Goal: Transaction & Acquisition: Purchase product/service

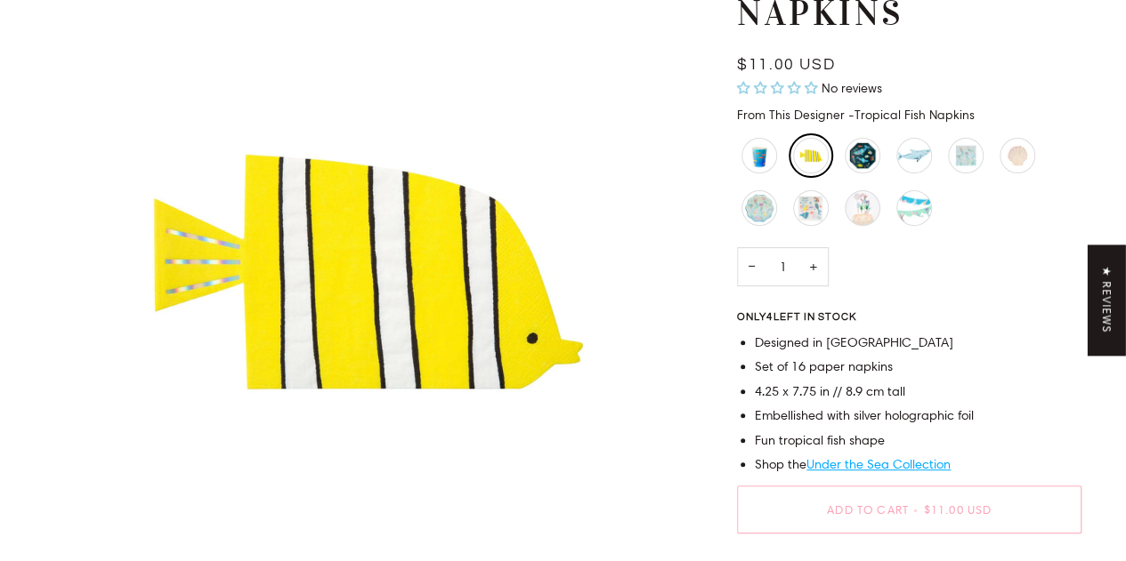
scroll to position [227, 0]
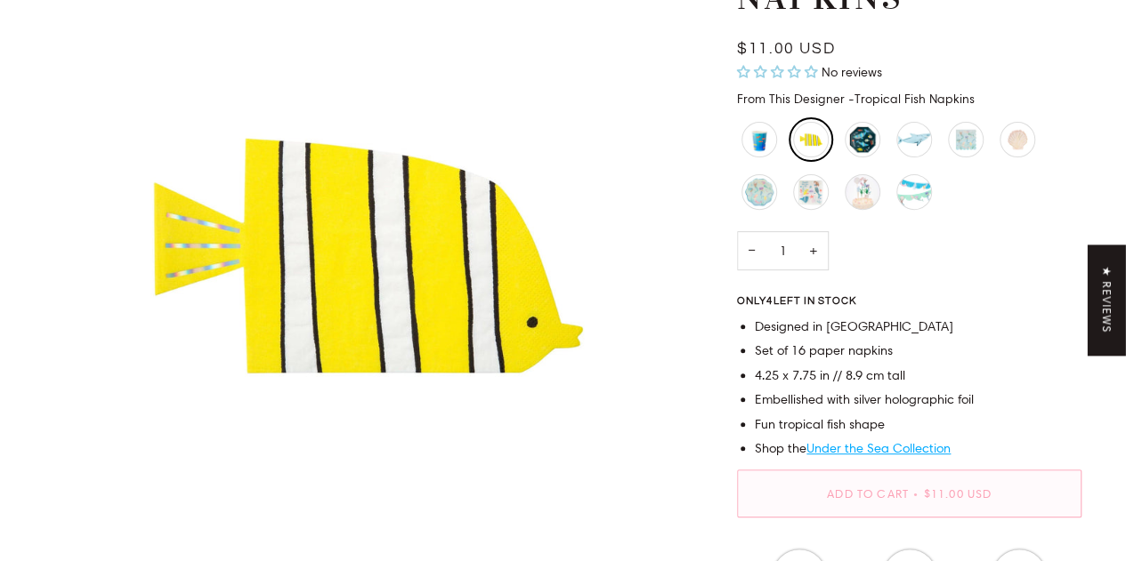
click at [892, 492] on span "Add to Cart" at bounding box center [868, 494] width 82 height 14
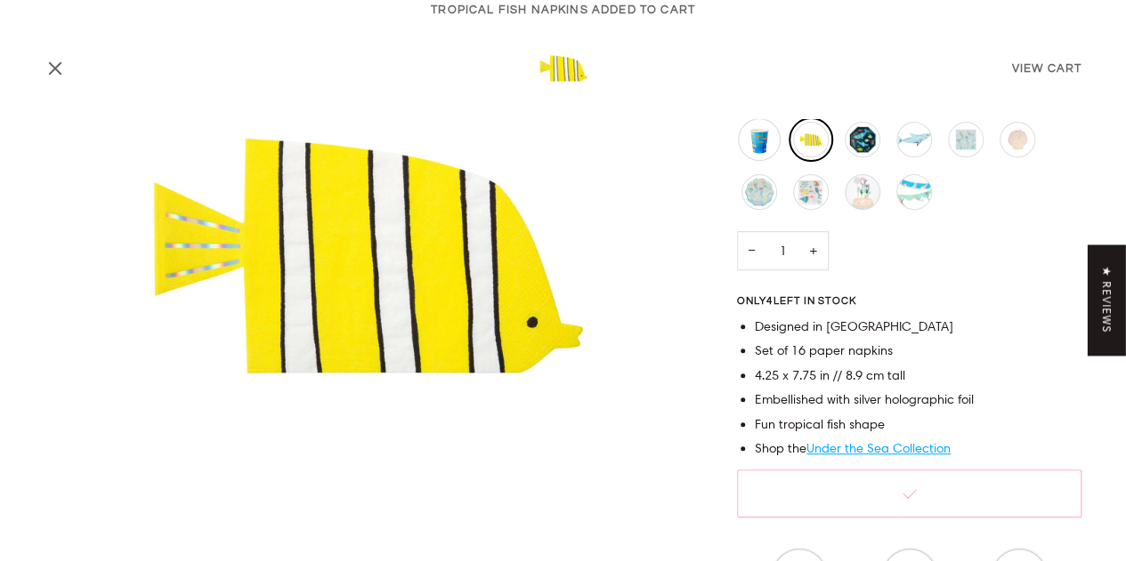
click at [752, 146] on div "Under The Sea Fish Cups" at bounding box center [759, 139] width 43 height 43
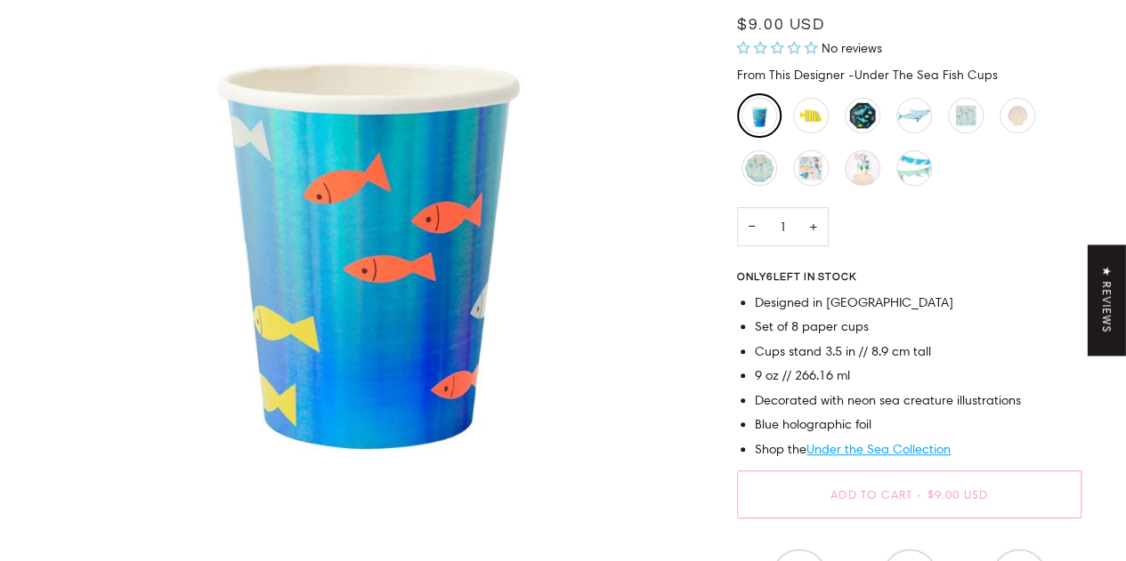
scroll to position [263, 0]
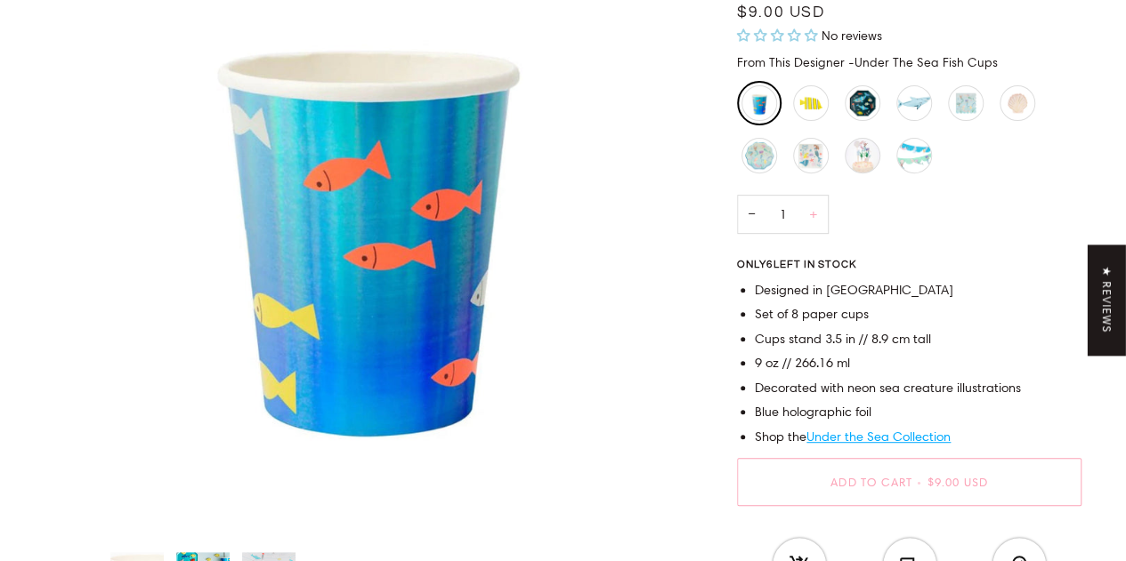
click at [812, 211] on button "+" at bounding box center [813, 215] width 30 height 40
type input "4"
click at [844, 481] on span "Add to Cart" at bounding box center [868, 482] width 82 height 14
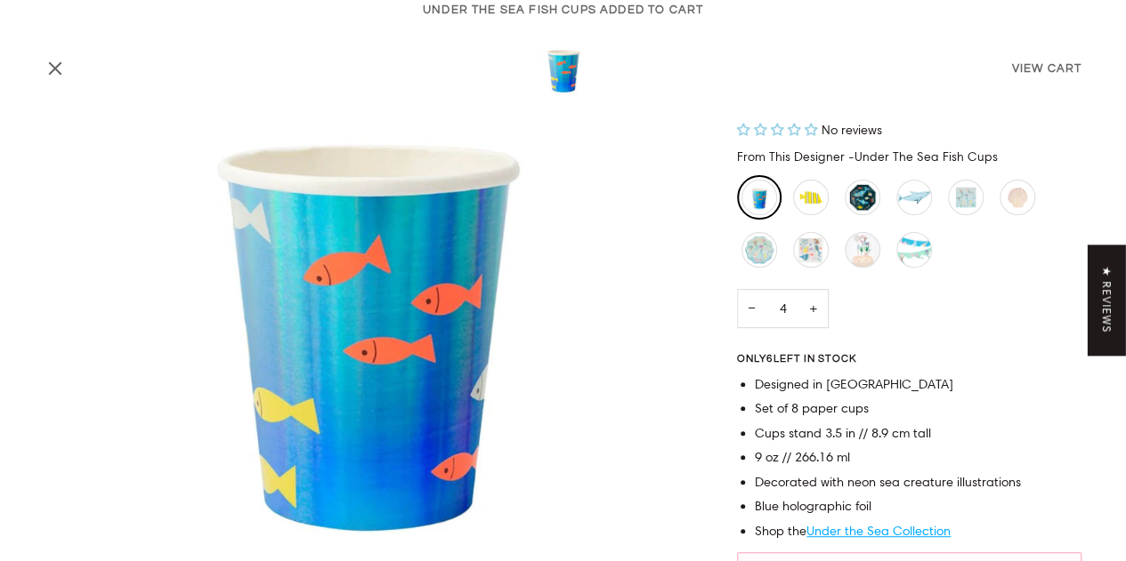
scroll to position [153, 0]
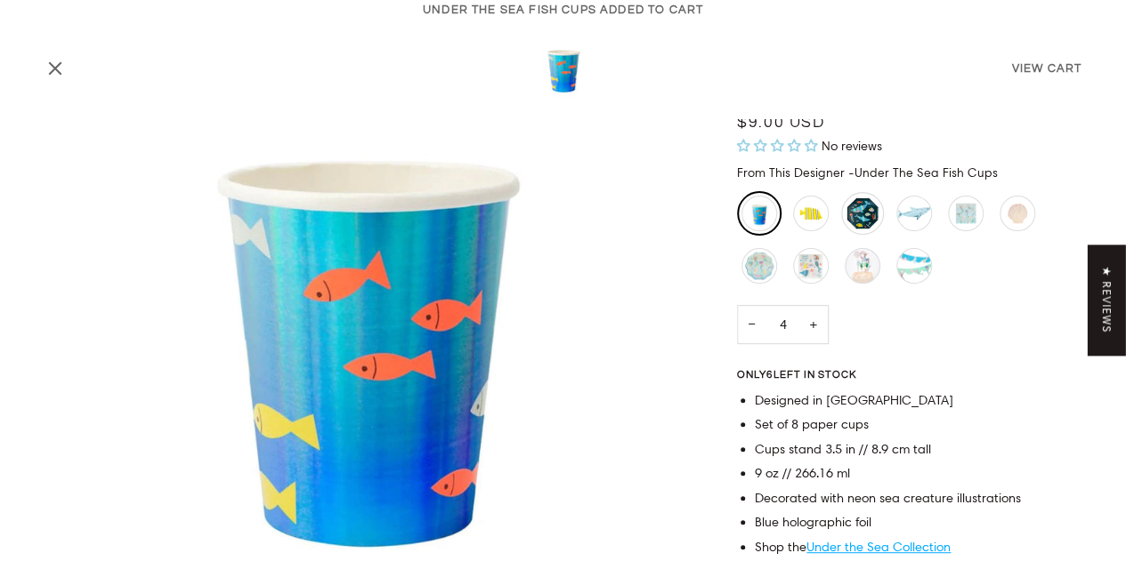
click at [867, 213] on div "Under The Sea Plates - Large" at bounding box center [862, 213] width 43 height 43
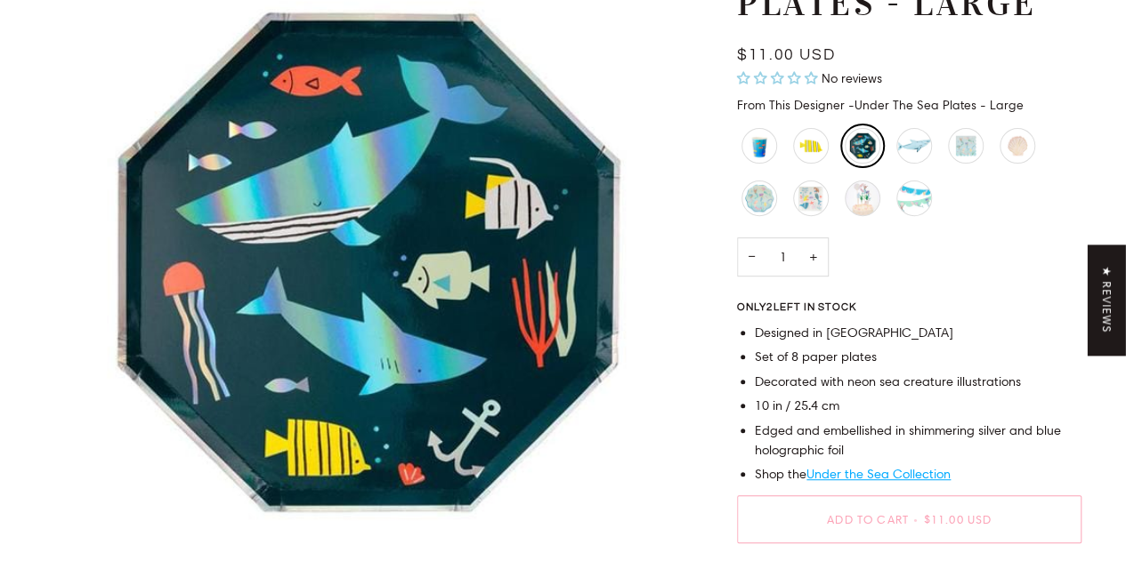
scroll to position [228, 0]
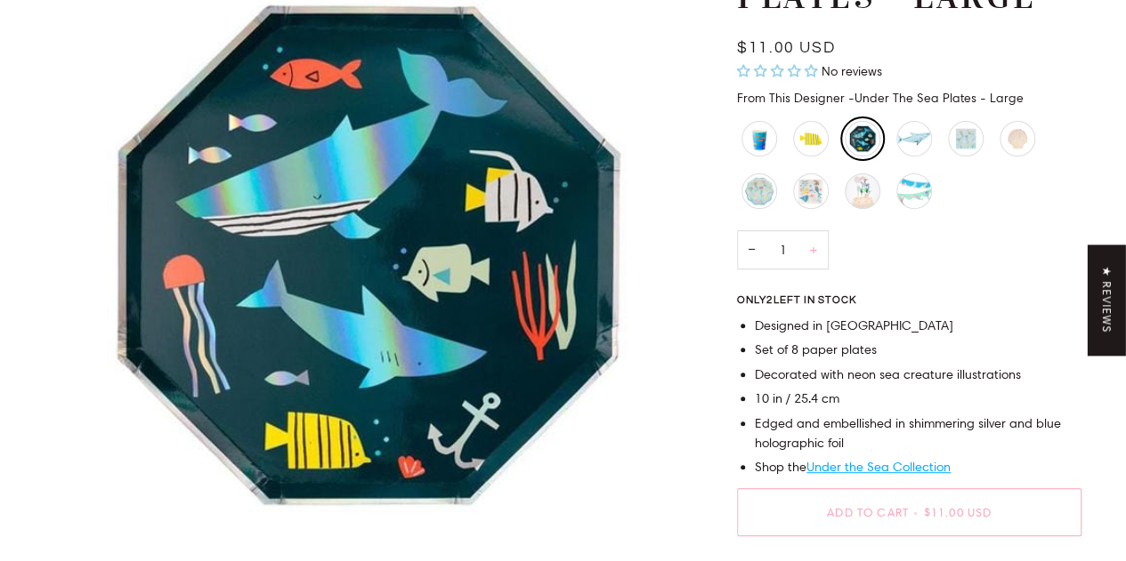
click at [806, 254] on button "+" at bounding box center [813, 250] width 30 height 40
click at [754, 250] on button "−" at bounding box center [751, 250] width 28 height 40
type input "2"
click at [867, 504] on button "Add to Cart • $22.00 USD" at bounding box center [909, 512] width 344 height 48
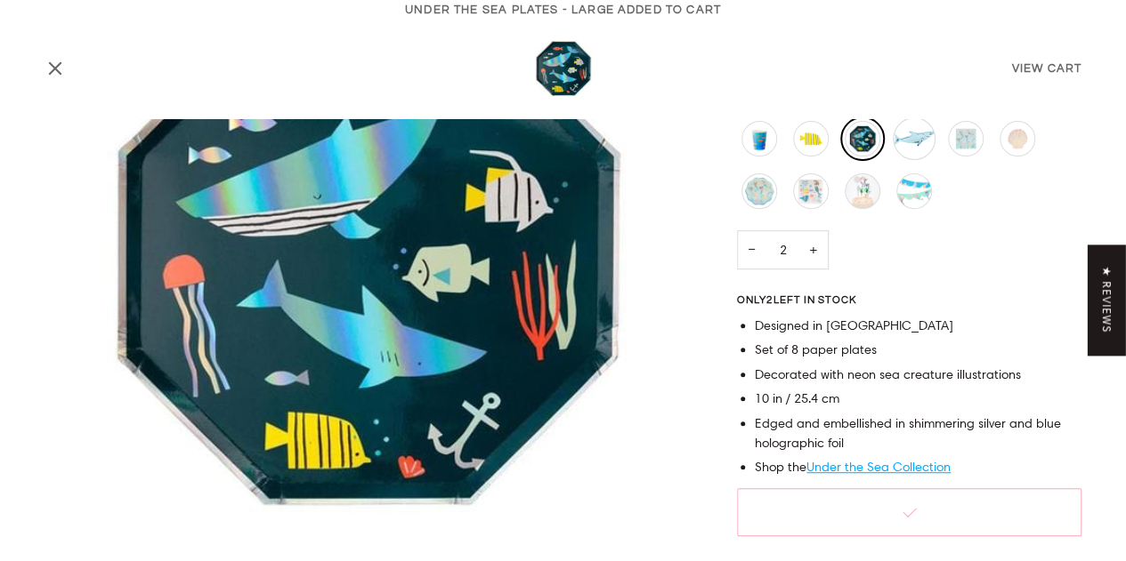
click at [915, 137] on div "Shark Platter" at bounding box center [913, 138] width 43 height 43
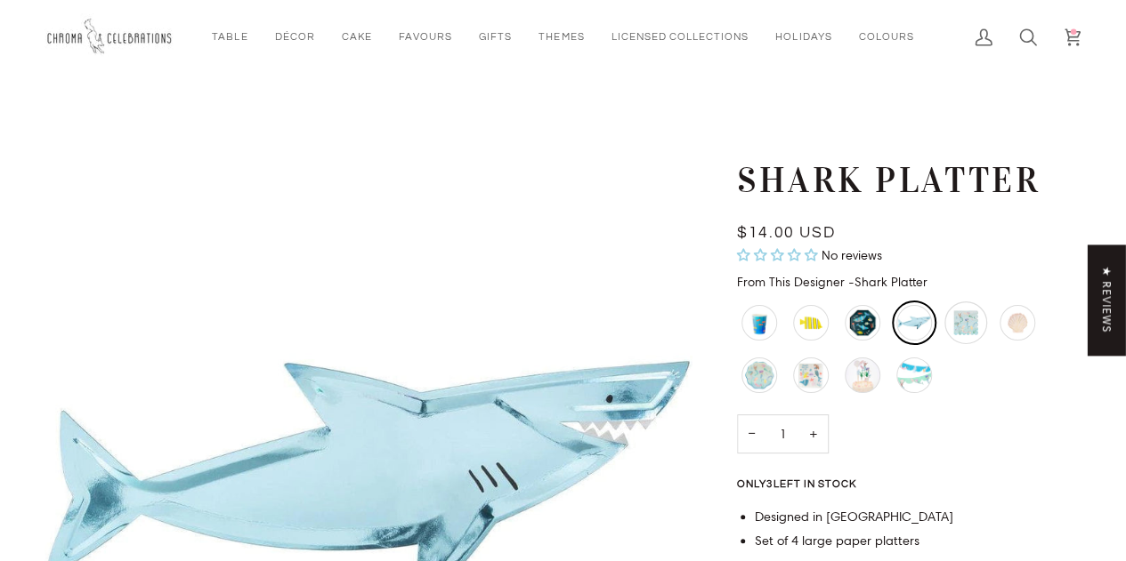
click at [956, 327] on div "Scalloped Mermaid Napkins - Large" at bounding box center [965, 323] width 43 height 43
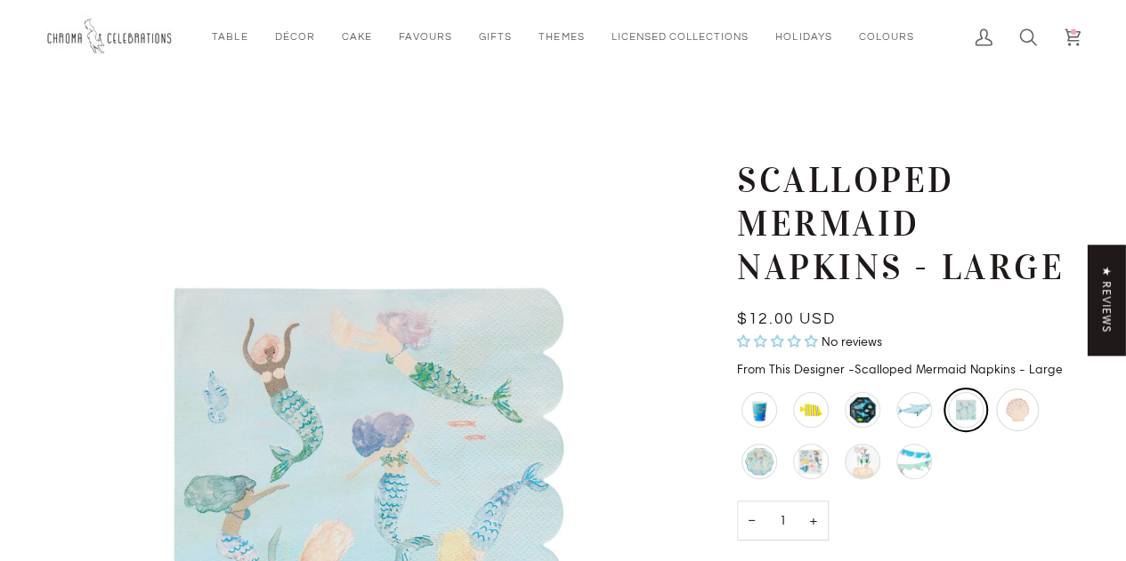
click at [1007, 414] on div "Watercolour Shell Napkins" at bounding box center [1017, 410] width 43 height 43
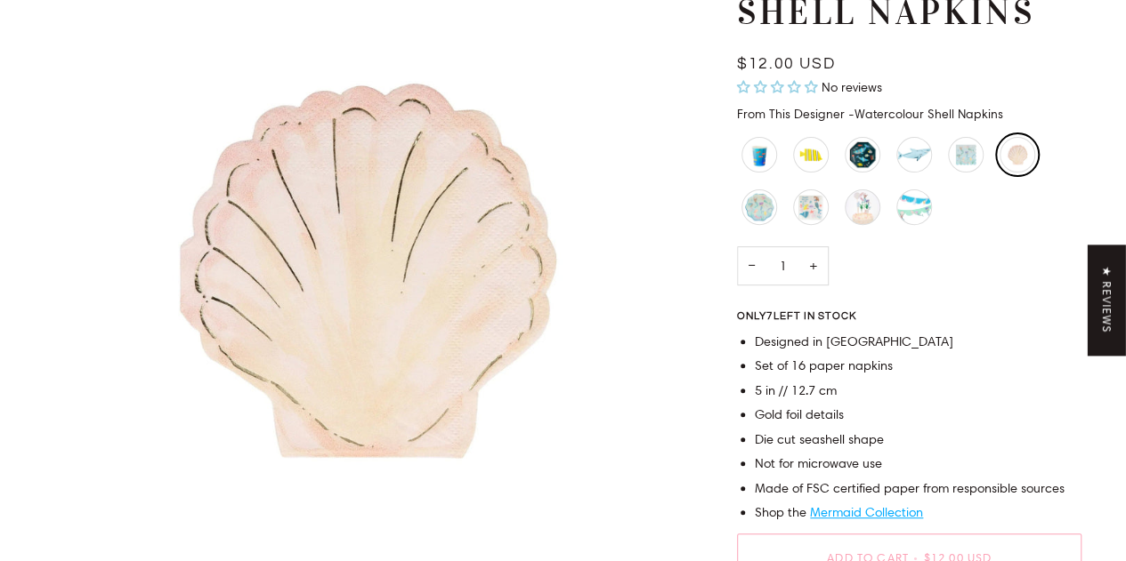
scroll to position [222, 0]
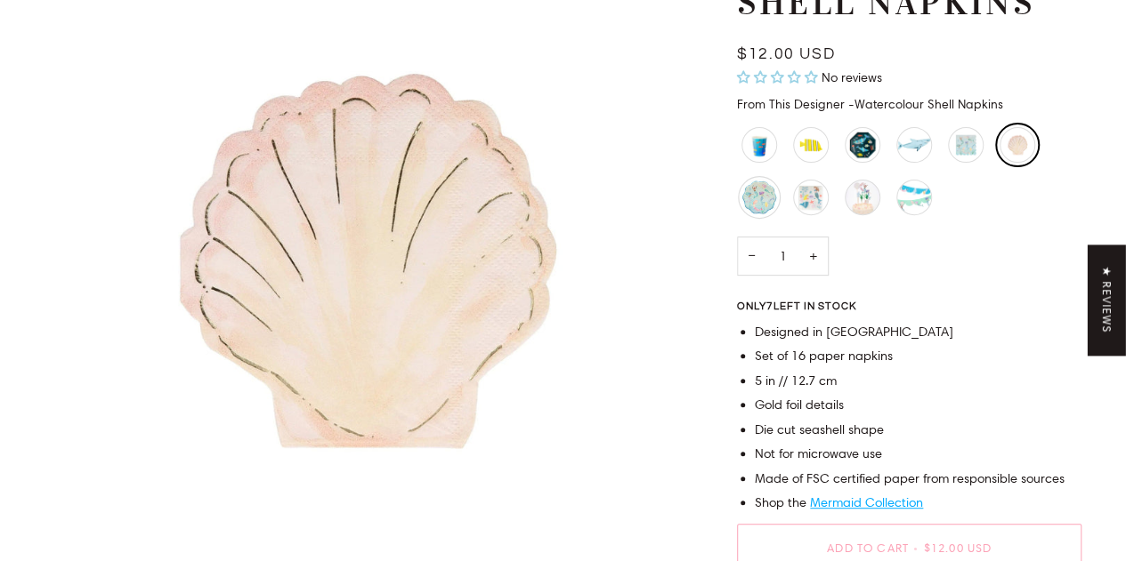
click at [769, 195] on div "Scalloped Mermaid Plates - Large" at bounding box center [759, 197] width 43 height 43
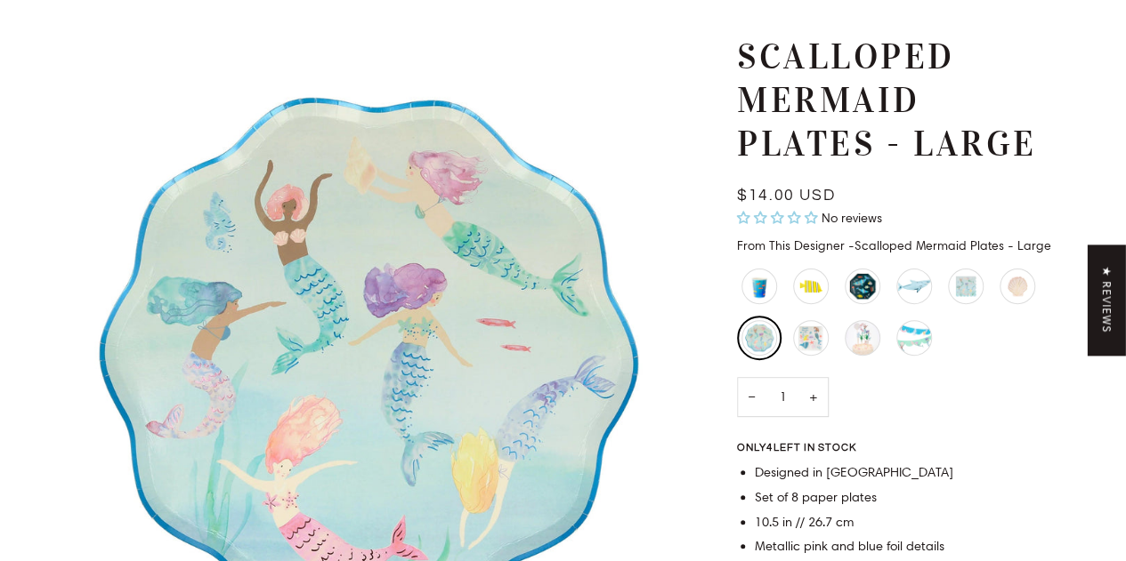
scroll to position [162, 0]
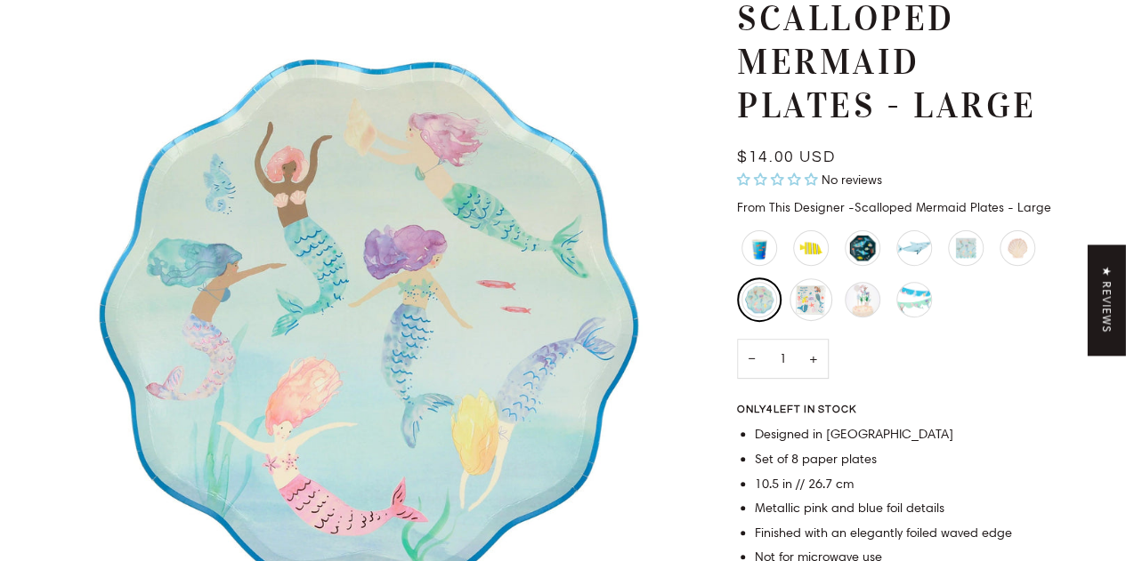
click at [814, 298] on div "Scalloped Mermaids Have More Fun Napkins - Large" at bounding box center [810, 299] width 43 height 43
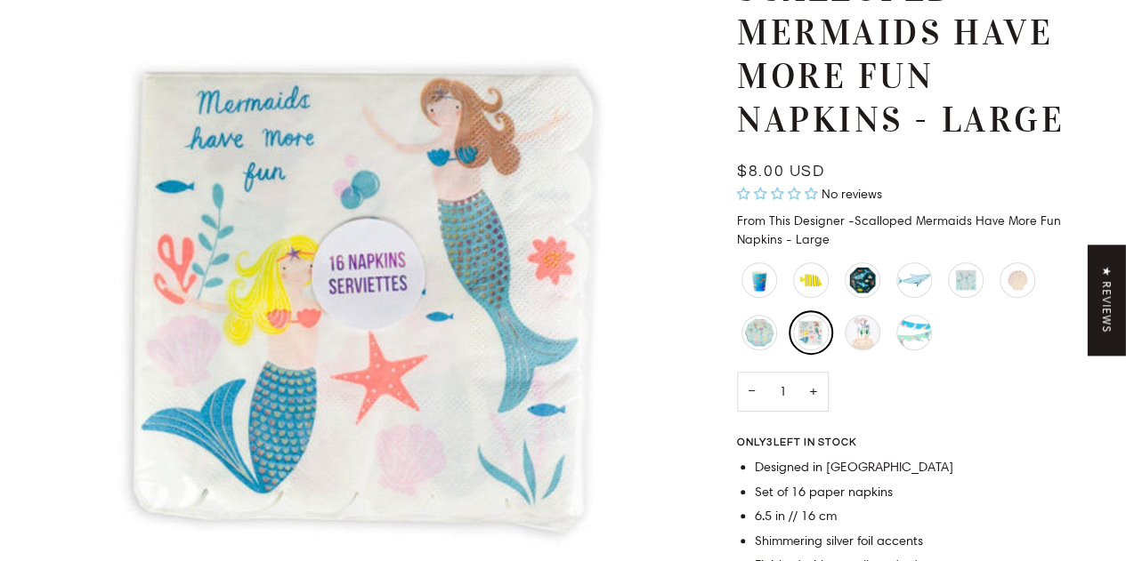
scroll to position [201, 0]
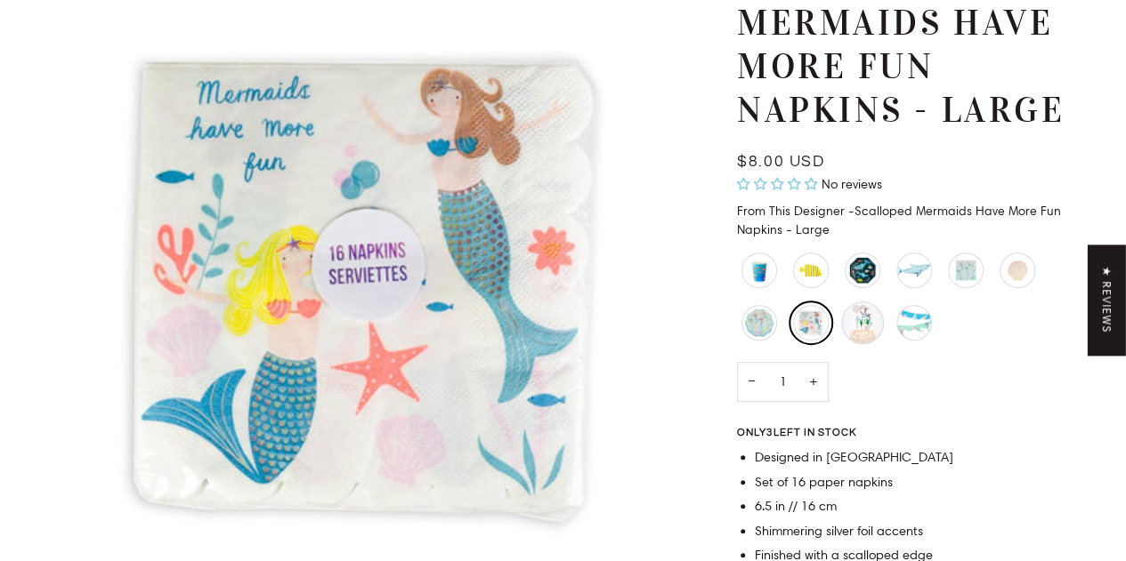
click at [863, 313] on div "Mermaid Cake Toppers" at bounding box center [862, 323] width 43 height 43
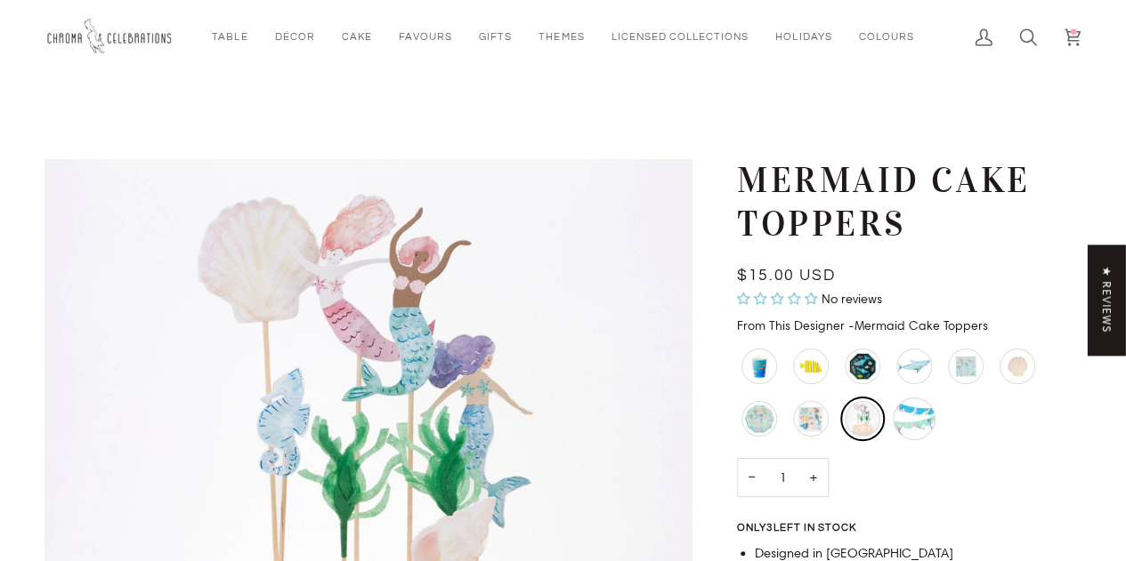
click at [916, 427] on div "Mermaid Scalloped Fringe Garland" at bounding box center [913, 419] width 43 height 43
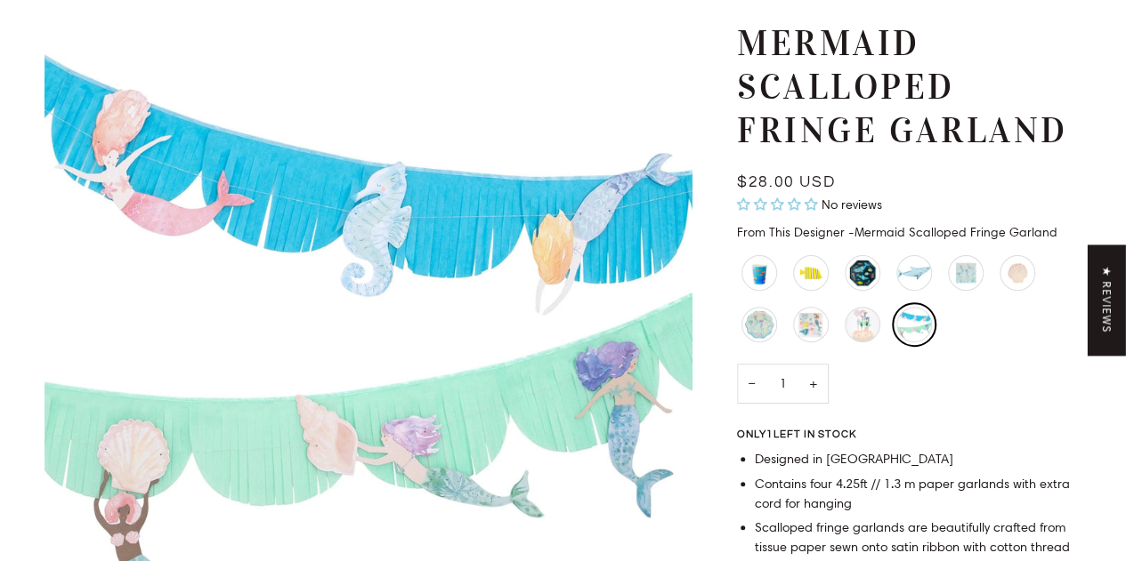
scroll to position [134, 0]
